Goal: Task Accomplishment & Management: Manage account settings

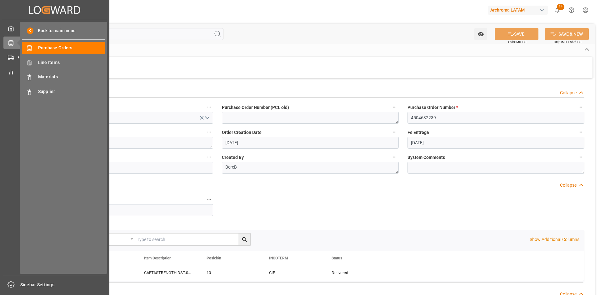
click at [14, 43] on icon at bounding box center [18, 42] width 13 height 13
click at [59, 47] on span "Purchase Orders" at bounding box center [71, 48] width 67 height 7
